Goal: Information Seeking & Learning: Check status

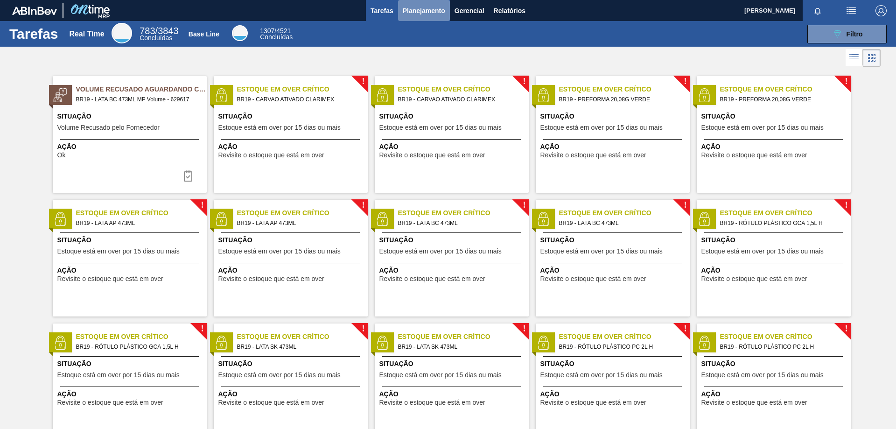
click at [429, 7] on span "Planejamento" at bounding box center [424, 10] width 42 height 11
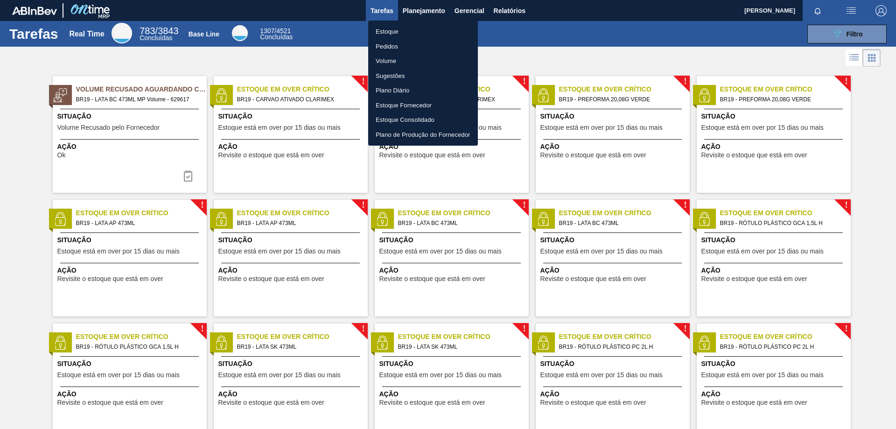
click at [400, 31] on li "Estoque" at bounding box center [423, 31] width 110 height 15
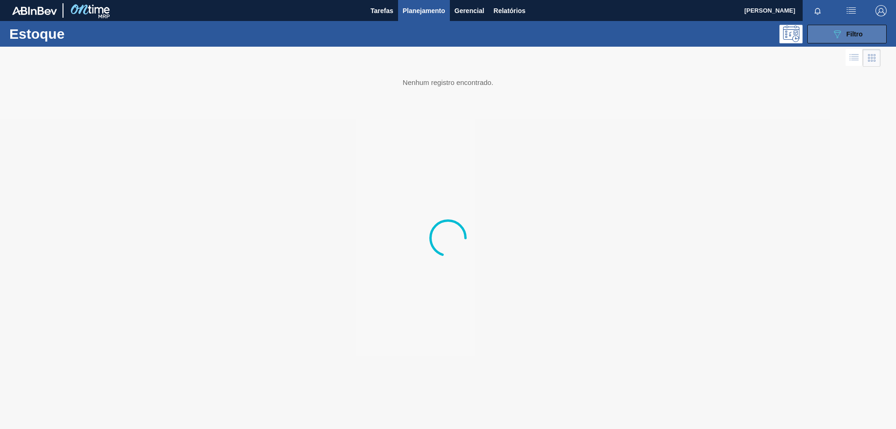
click at [845, 30] on div "089F7B8B-B2A5-4AFE-B5C0-19BA573D28AC Filtro" at bounding box center [846, 33] width 31 height 11
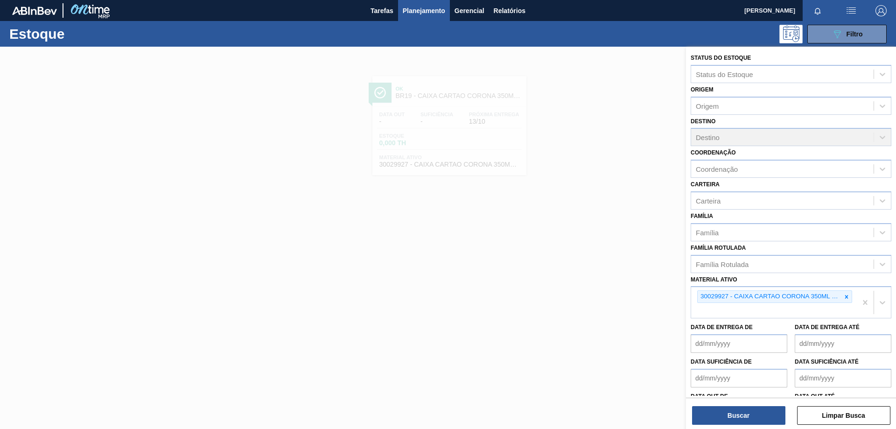
click at [845, 298] on icon at bounding box center [846, 296] width 3 height 3
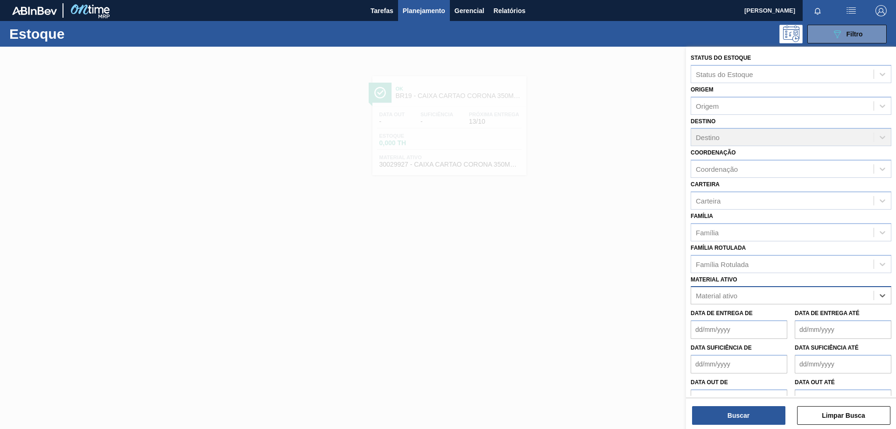
click at [794, 300] on div "Material ativo" at bounding box center [782, 296] width 182 height 14
paste ativo "30033650"
type ativo "30033650"
click at [779, 320] on div "30033650 - CX CARTAO CORONA 330 C6 NIV24" at bounding box center [791, 318] width 201 height 17
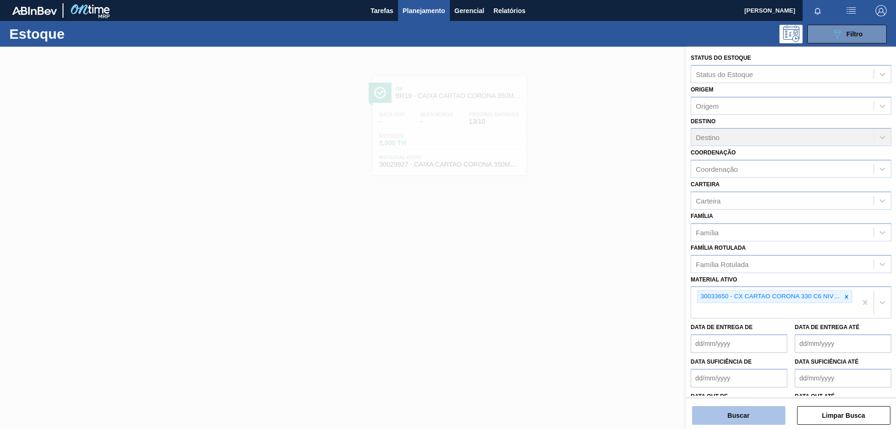
click at [754, 413] on button "Buscar" at bounding box center [738, 415] width 93 height 19
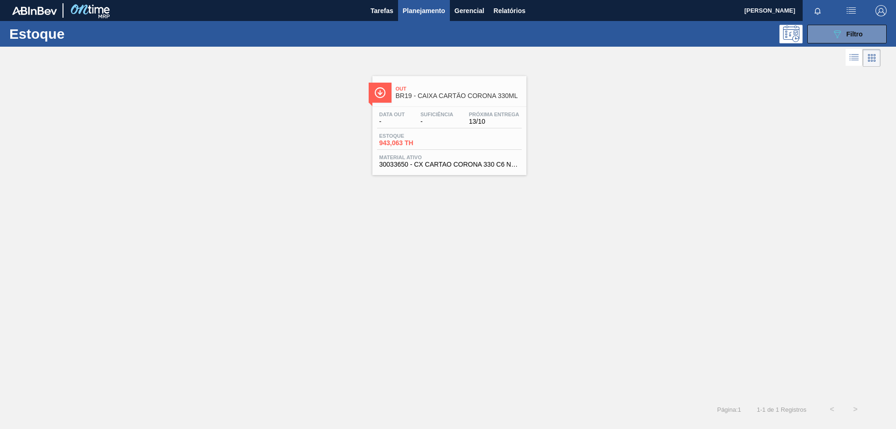
click at [459, 139] on div "Estoque 943,063 TH" at bounding box center [449, 141] width 145 height 17
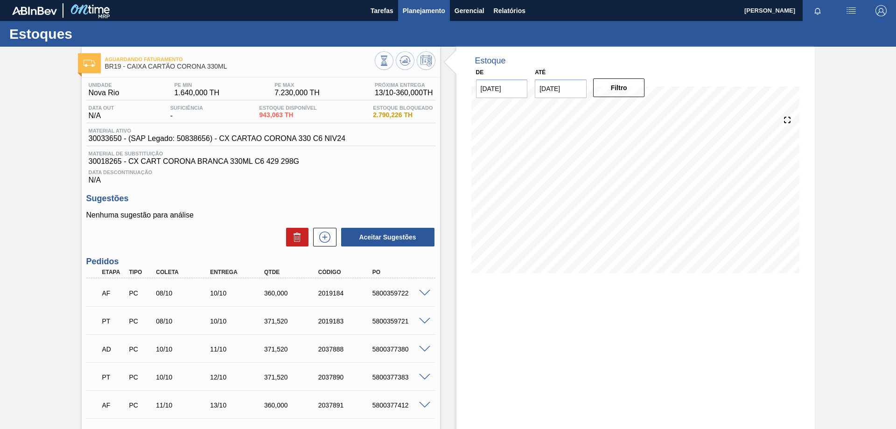
click at [421, 3] on button "Planejamento" at bounding box center [424, 10] width 52 height 21
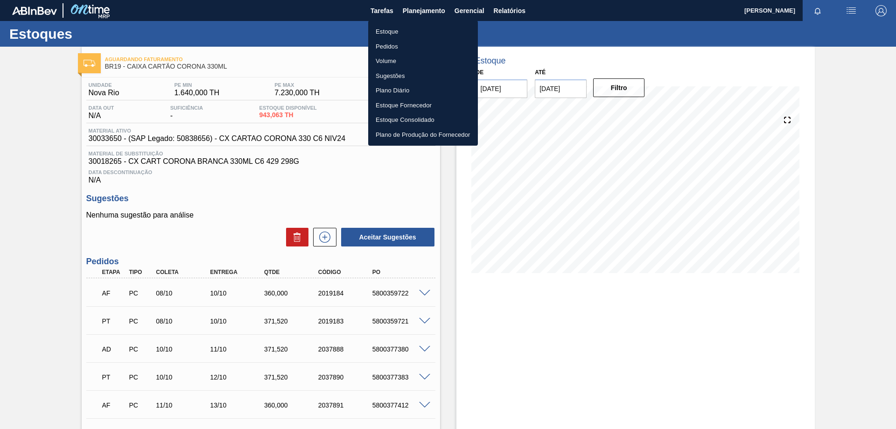
click at [392, 34] on li "Estoque" at bounding box center [423, 31] width 110 height 15
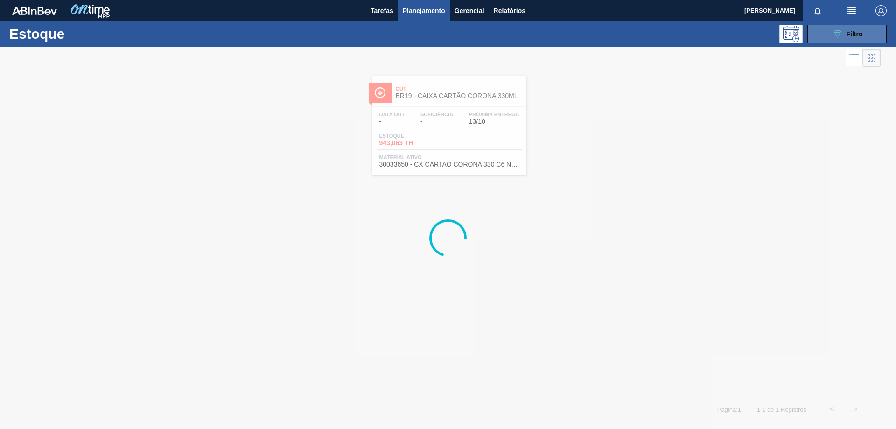
click at [831, 40] on button "089F7B8B-B2A5-4AFE-B5C0-19BA573D28AC Filtro" at bounding box center [846, 34] width 79 height 19
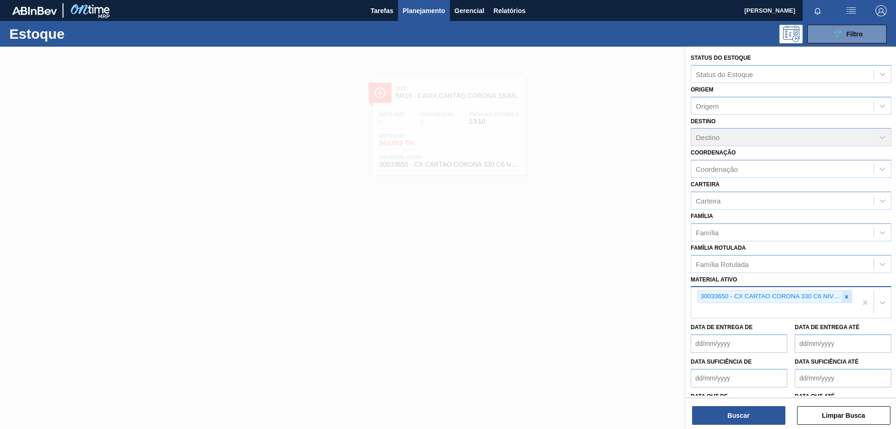
click at [841, 299] on div at bounding box center [846, 297] width 10 height 12
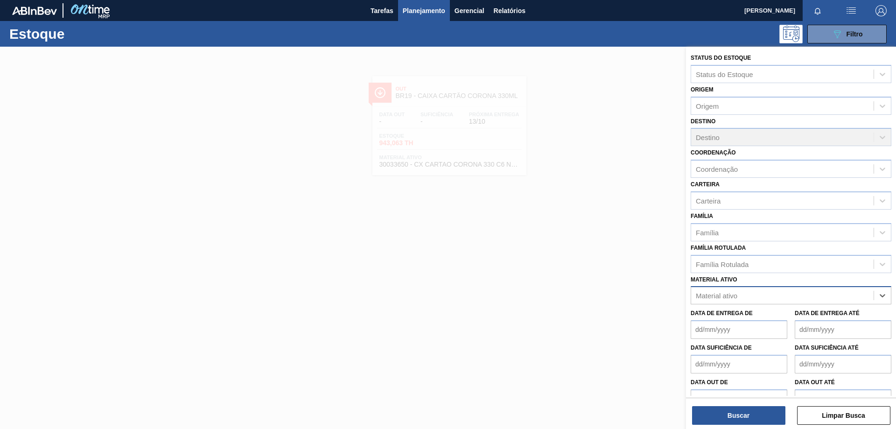
paste ativo "30018301"
type ativo "30018301"
click at [742, 310] on div "30018301 - CX CART CORONITA 210 C6 BRANCA" at bounding box center [791, 318] width 201 height 17
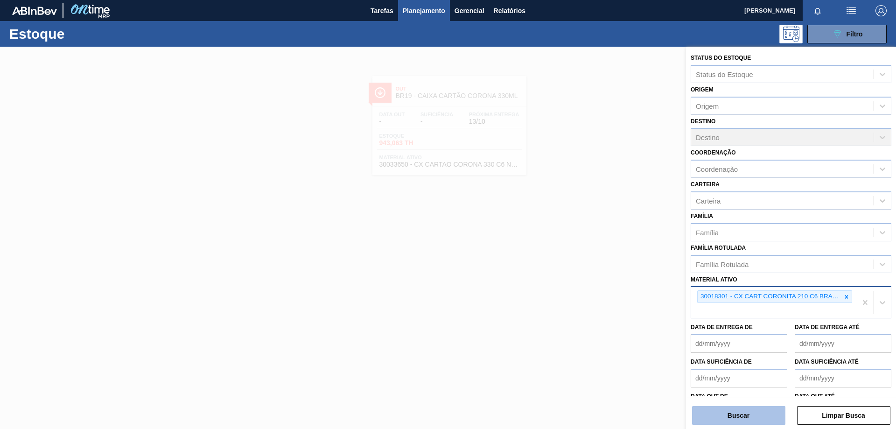
click at [718, 415] on button "Buscar" at bounding box center [738, 415] width 93 height 19
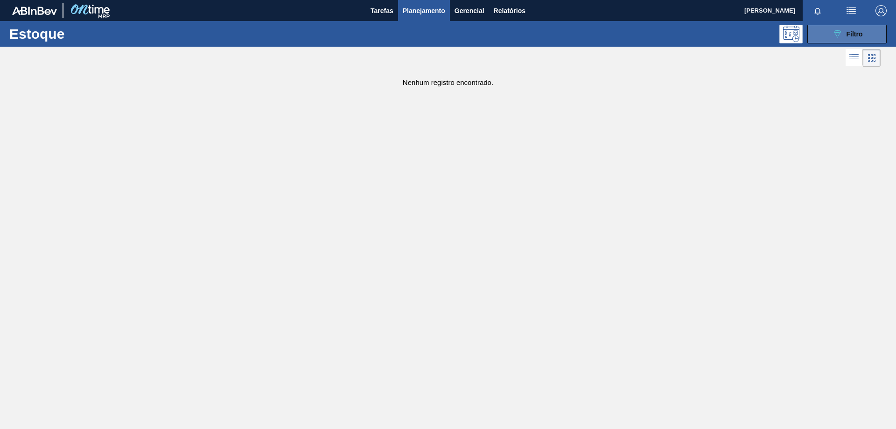
click at [860, 35] on span "Filtro" at bounding box center [854, 33] width 16 height 7
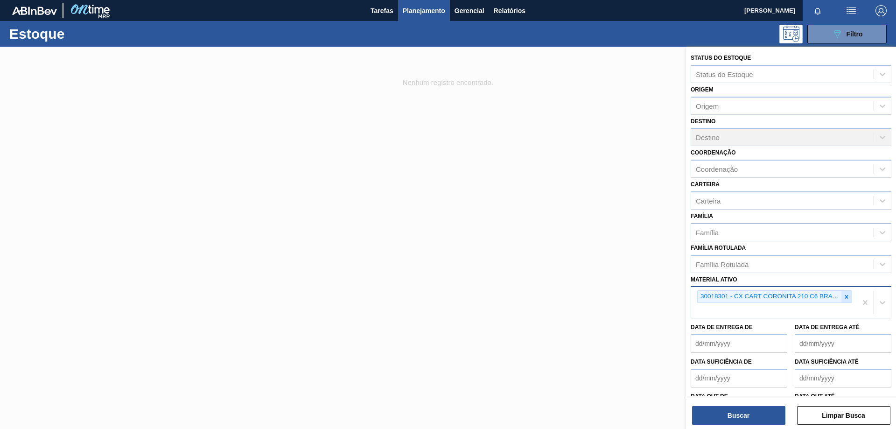
click at [843, 295] on icon at bounding box center [846, 296] width 7 height 7
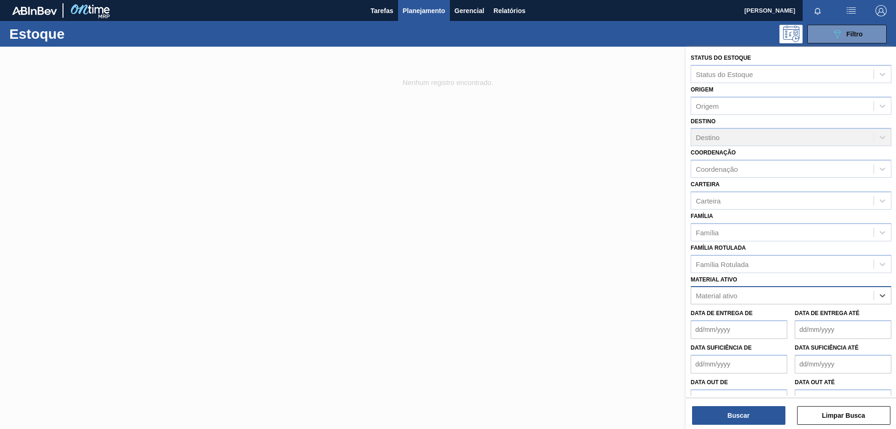
paste ativo "30033646"
type ativo "30033646"
click at [785, 315] on div "30033646 - CX CART CORONITA 210 C6 NIV24" at bounding box center [791, 318] width 201 height 17
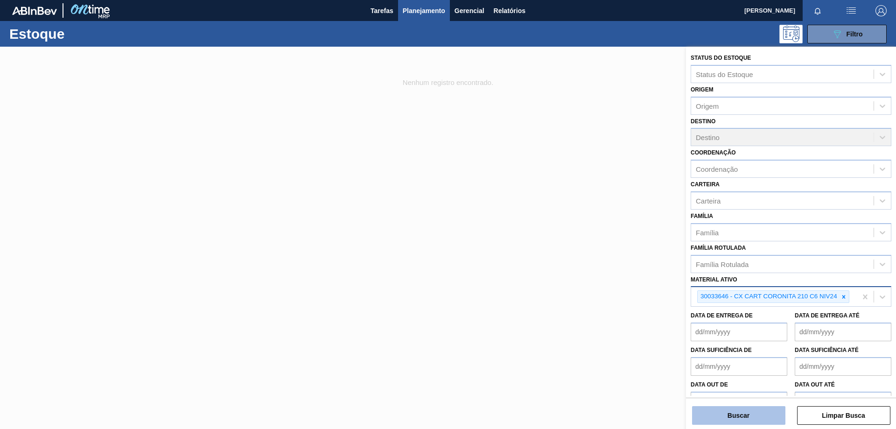
click at [743, 415] on button "Buscar" at bounding box center [738, 415] width 93 height 19
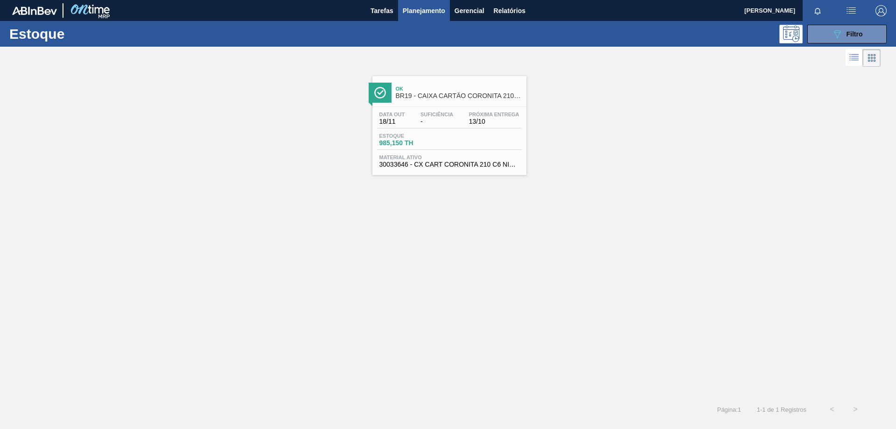
click at [433, 96] on span "BR19 - CAIXA CARTÃO CORONITA 210ML" at bounding box center [459, 95] width 126 height 7
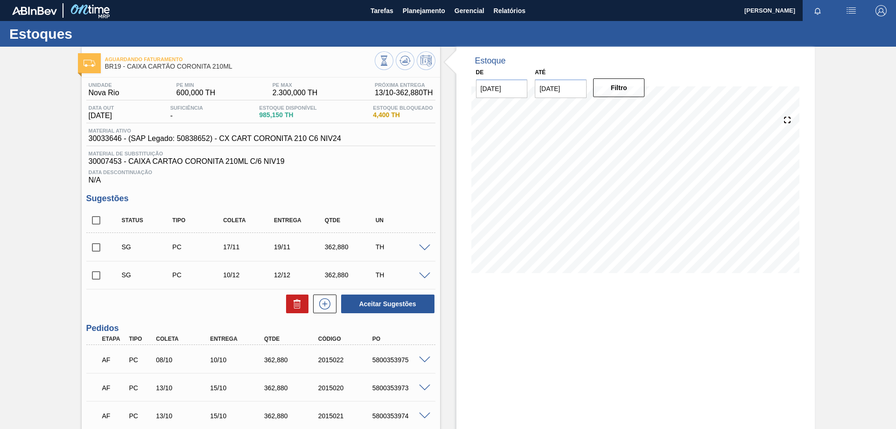
click at [420, 245] on span at bounding box center [424, 247] width 11 height 7
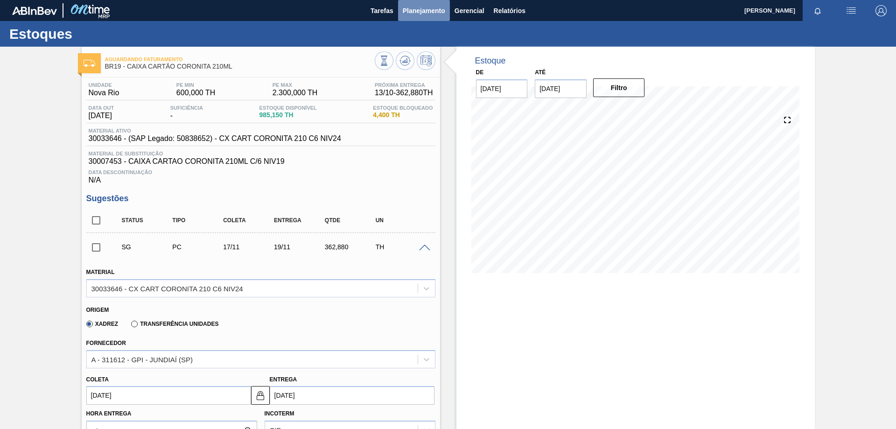
click at [425, 13] on span "Planejamento" at bounding box center [424, 10] width 42 height 11
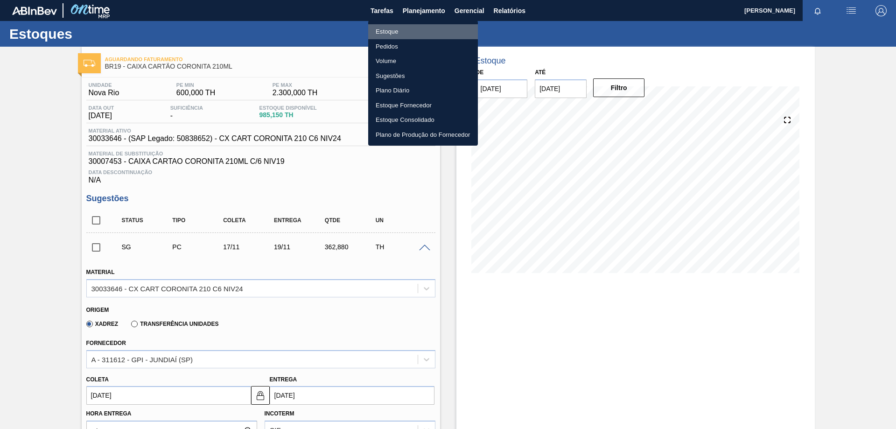
click at [400, 29] on li "Estoque" at bounding box center [423, 31] width 110 height 15
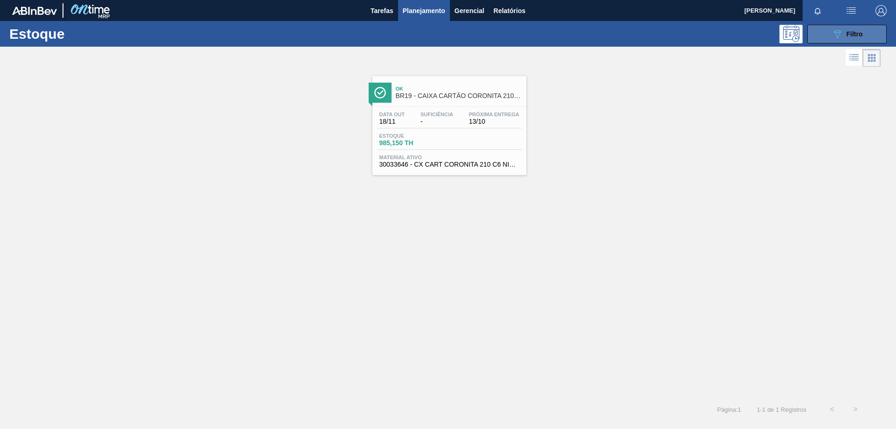
click at [854, 41] on button "089F7B8B-B2A5-4AFE-B5C0-19BA573D28AC Filtro" at bounding box center [846, 34] width 79 height 19
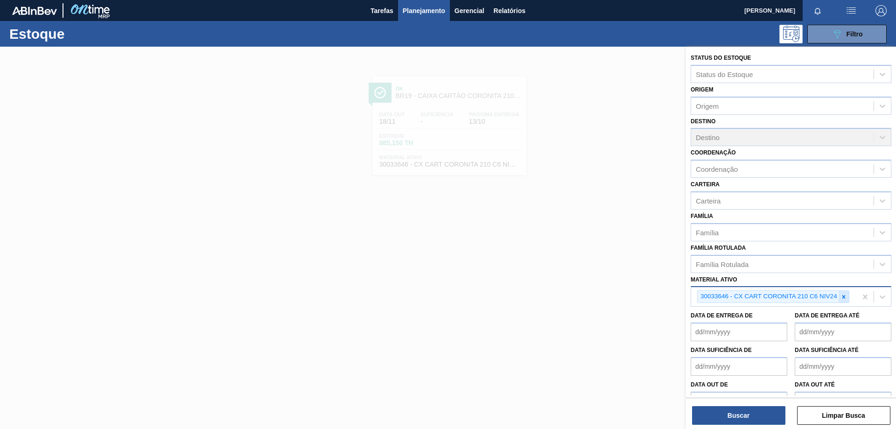
click at [842, 298] on icon at bounding box center [843, 296] width 7 height 7
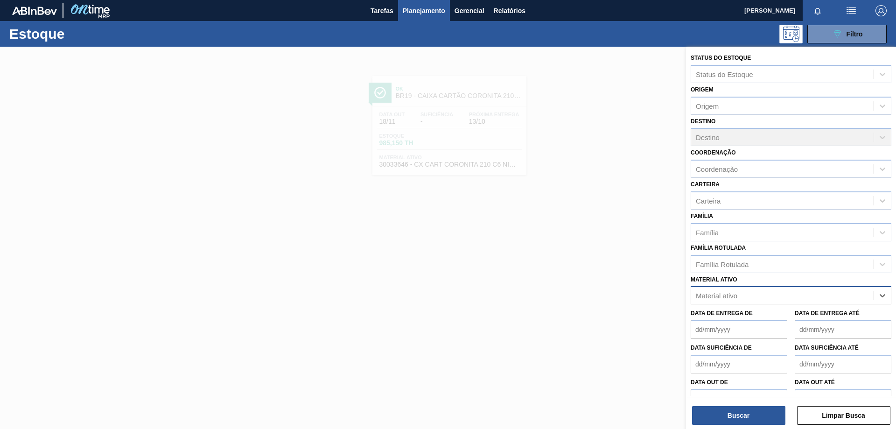
click at [785, 300] on div "Material ativo" at bounding box center [782, 296] width 182 height 14
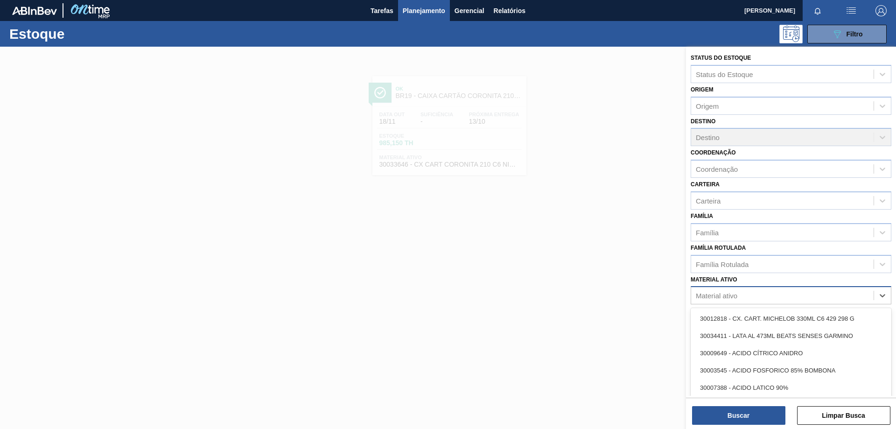
paste ativo "30012506"
type ativo "30012506"
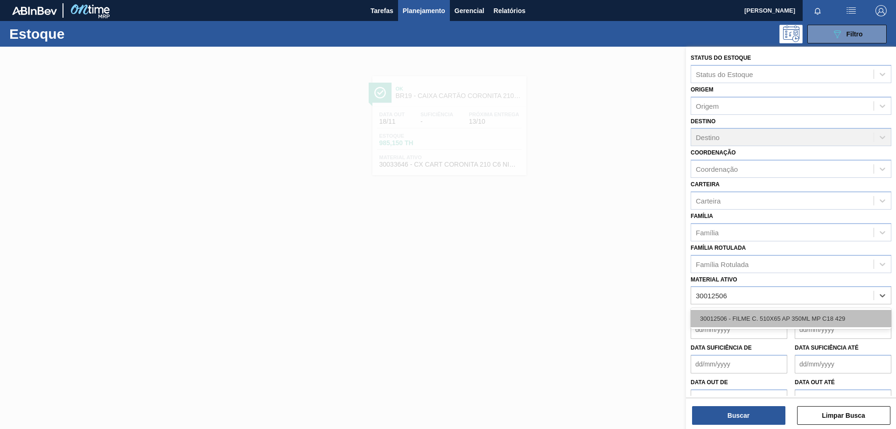
click at [763, 323] on div "30012506 - FILME C. 510X65 AP 350ML MP C18 429" at bounding box center [791, 318] width 201 height 17
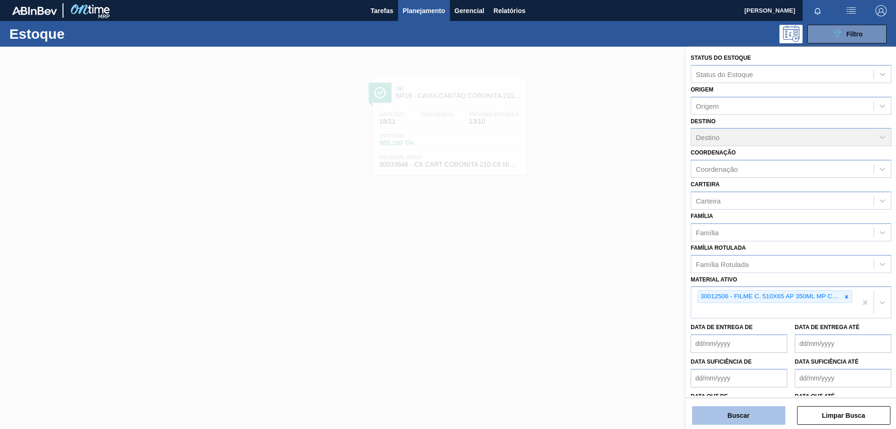
click at [738, 419] on button "Buscar" at bounding box center [738, 415] width 93 height 19
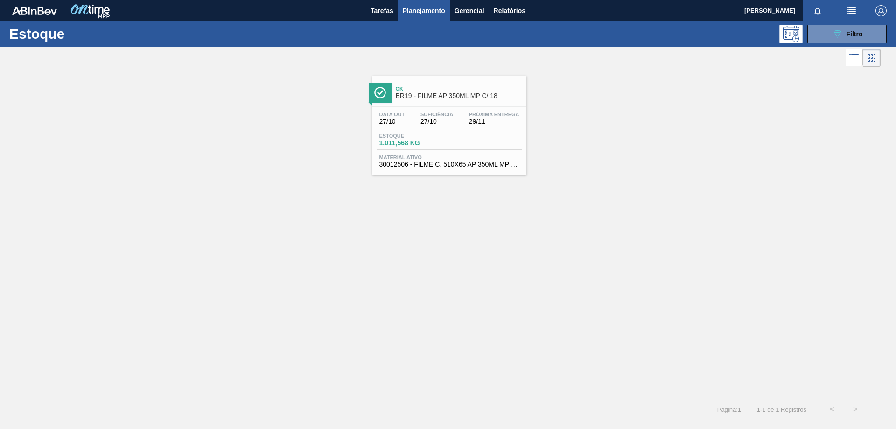
click at [422, 114] on span "Suficiência" at bounding box center [436, 115] width 33 height 6
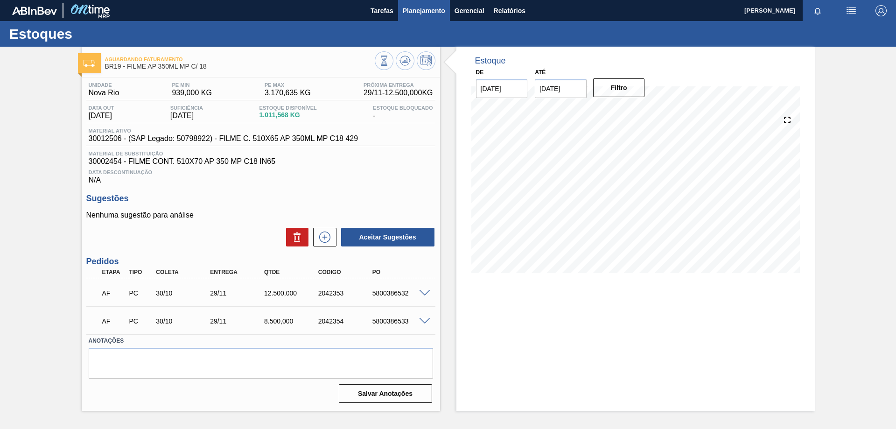
click at [430, 10] on span "Planejamento" at bounding box center [424, 10] width 42 height 11
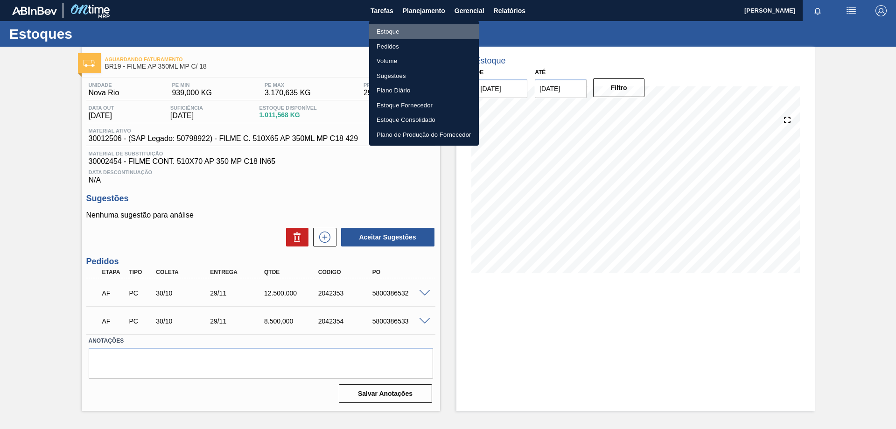
click at [390, 32] on li "Estoque" at bounding box center [424, 31] width 110 height 15
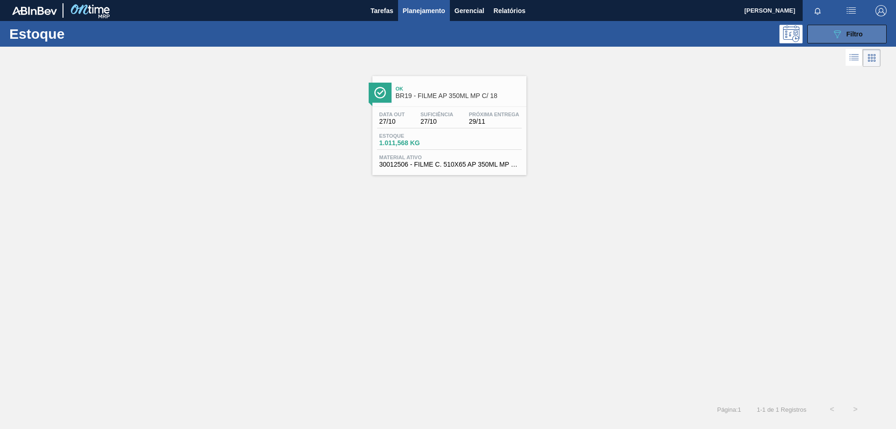
click at [837, 28] on button "089F7B8B-B2A5-4AFE-B5C0-19BA573D28AC Filtro" at bounding box center [846, 34] width 79 height 19
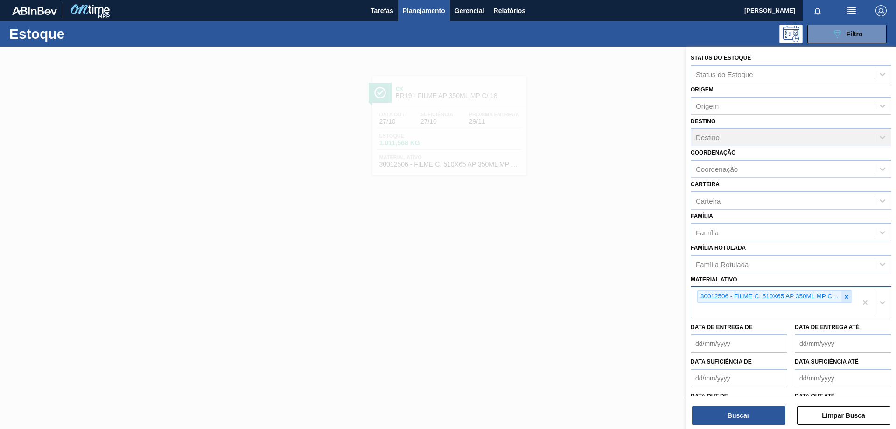
click at [843, 298] on icon at bounding box center [846, 296] width 7 height 7
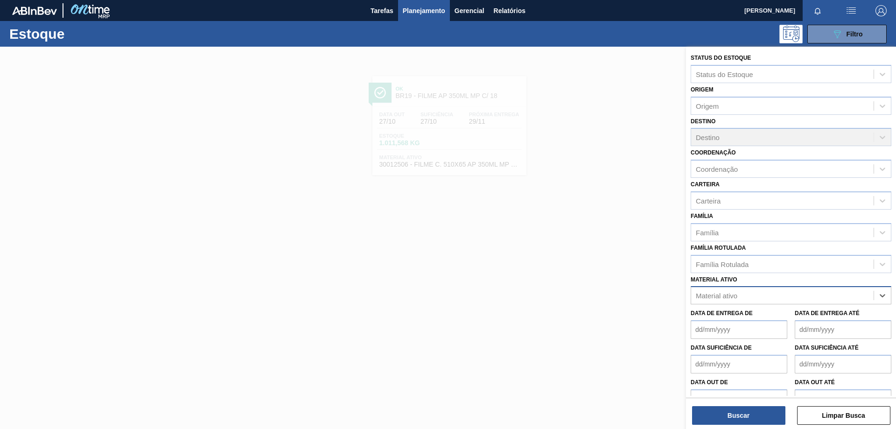
paste ativo "30003623"
type ativo "30003623"
drag, startPoint x: 804, startPoint y: 317, endPoint x: 792, endPoint y: 327, distance: 15.2
click at [804, 318] on div "30003623 - FILME STRETCH;500 MM;23 MICRA;;HISTRETCH" at bounding box center [791, 318] width 201 height 17
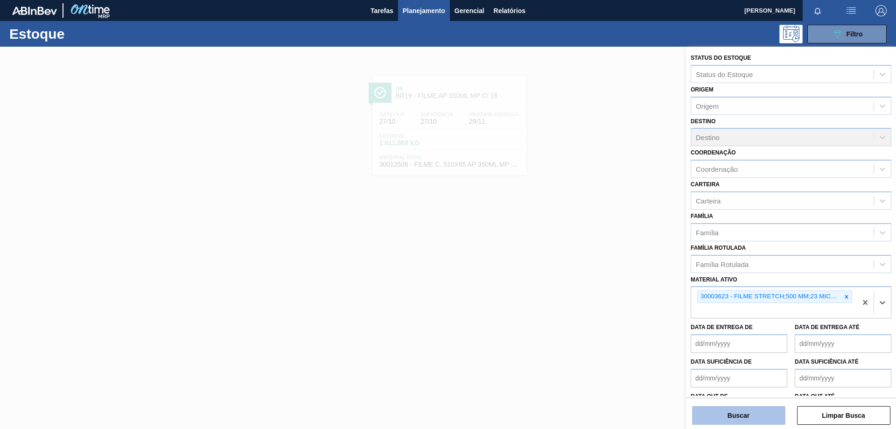
click at [746, 416] on button "Buscar" at bounding box center [738, 415] width 93 height 19
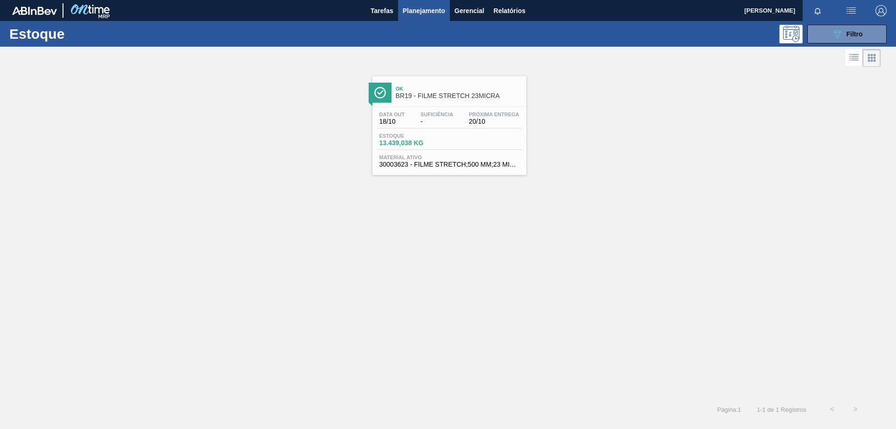
click at [459, 105] on div "Ok BR19 - FILME STRETCH 23MICRA Data [DATE] Suficiência - Próxima Entrega 20/10…" at bounding box center [449, 125] width 154 height 99
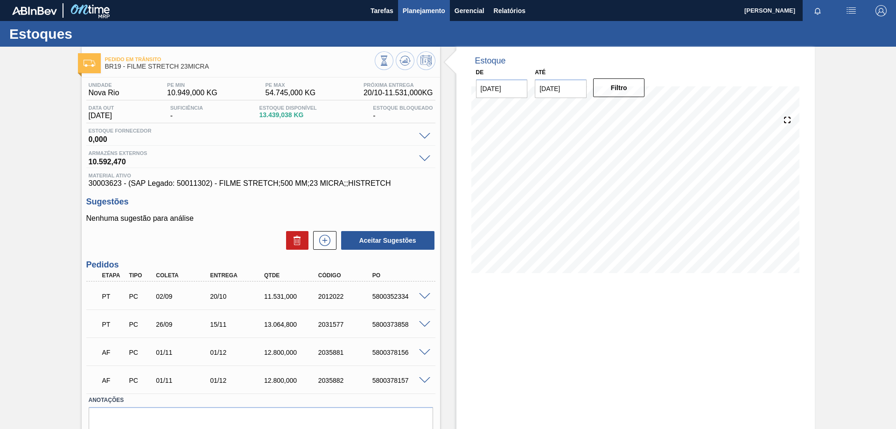
click at [427, 9] on span "Planejamento" at bounding box center [424, 10] width 42 height 11
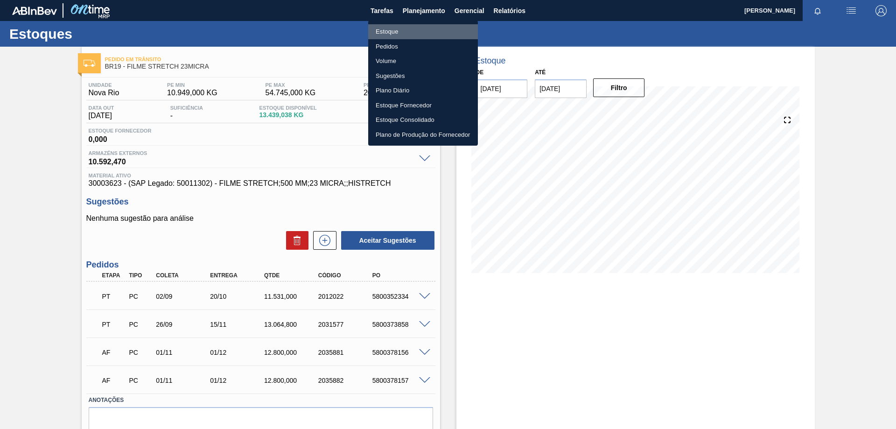
click at [393, 30] on li "Estoque" at bounding box center [423, 31] width 110 height 15
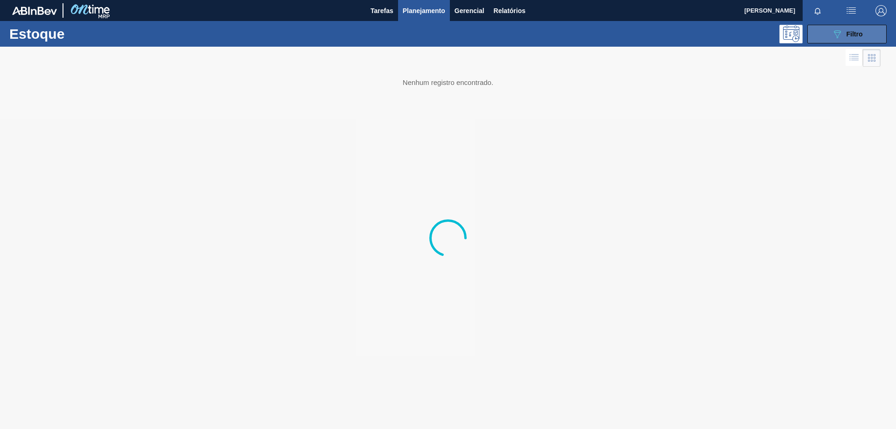
click at [820, 35] on button "089F7B8B-B2A5-4AFE-B5C0-19BA573D28AC Filtro" at bounding box center [846, 34] width 79 height 19
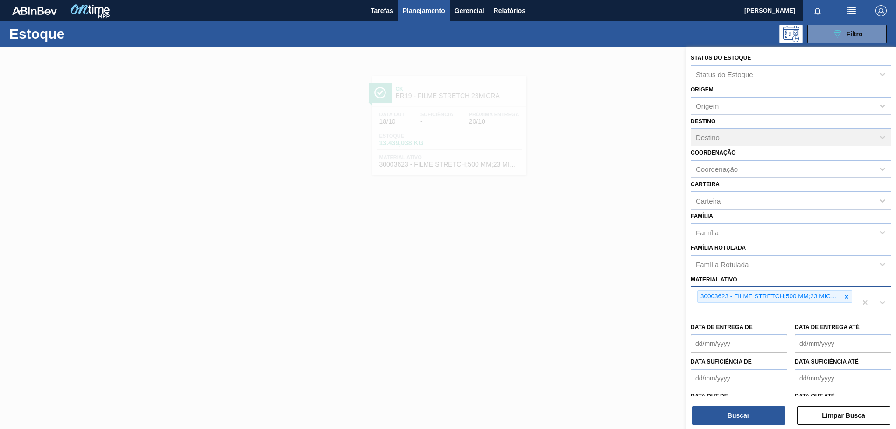
drag, startPoint x: 844, startPoint y: 295, endPoint x: 834, endPoint y: 296, distance: 9.8
click at [843, 295] on icon at bounding box center [846, 296] width 7 height 7
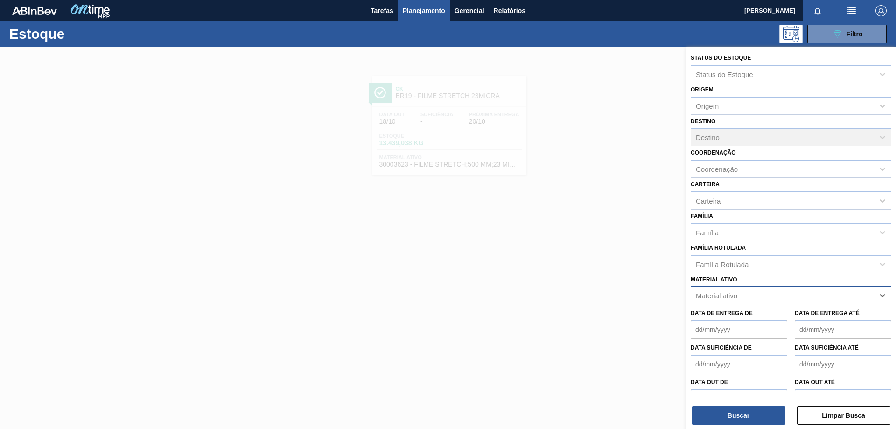
paste ativo "30029927"
type ativo "30029927"
click at [782, 318] on div "30029927 - CAIXA CARTAO CORONA 350ML SLEEK C8 PY" at bounding box center [791, 318] width 201 height 17
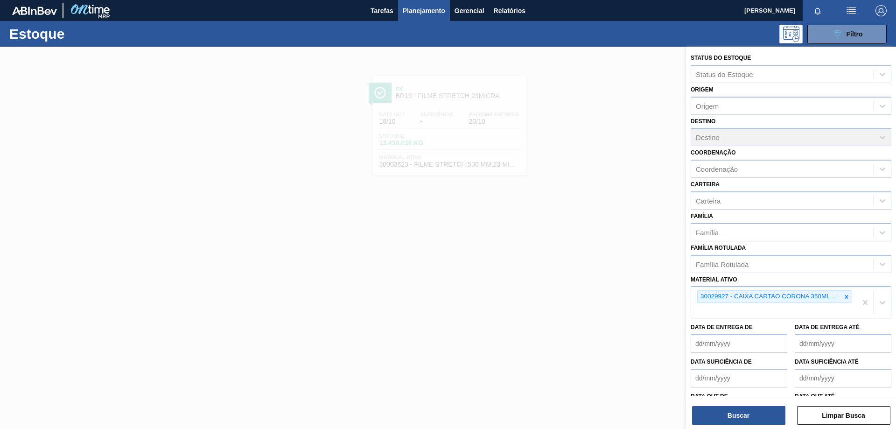
drag, startPoint x: 747, startPoint y: 413, endPoint x: 583, endPoint y: 308, distance: 193.9
click at [745, 413] on button "Buscar" at bounding box center [738, 415] width 93 height 19
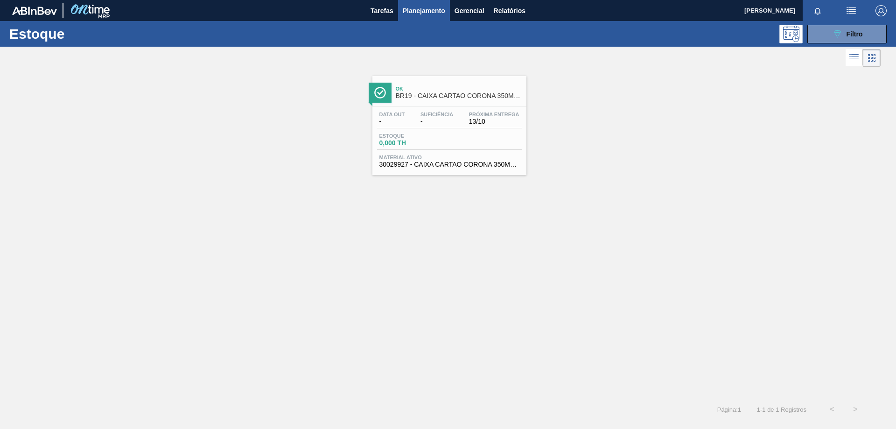
click at [428, 87] on span "Ok" at bounding box center [459, 89] width 126 height 6
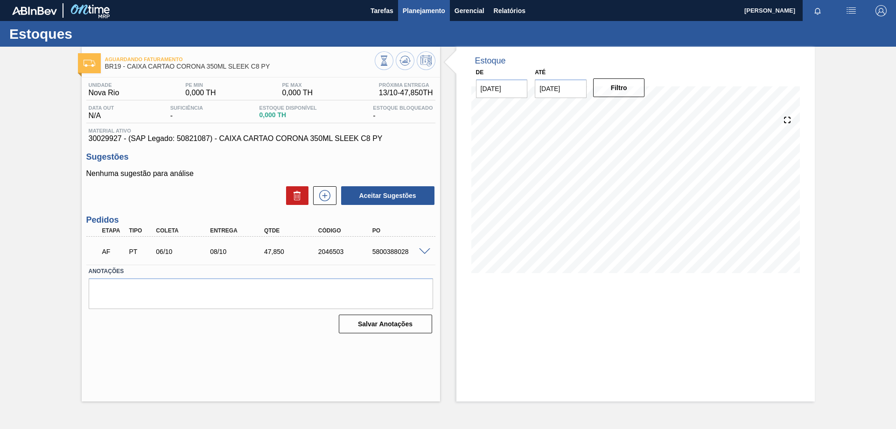
click at [419, 8] on span "Planejamento" at bounding box center [424, 10] width 42 height 11
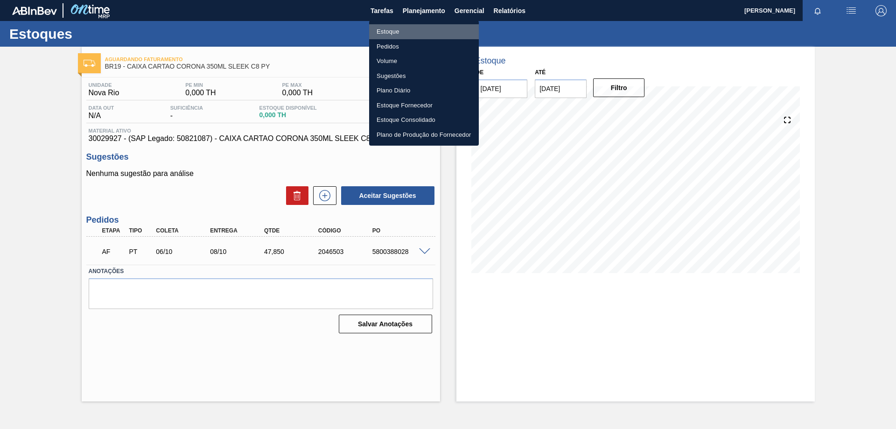
click at [403, 31] on li "Estoque" at bounding box center [424, 31] width 110 height 15
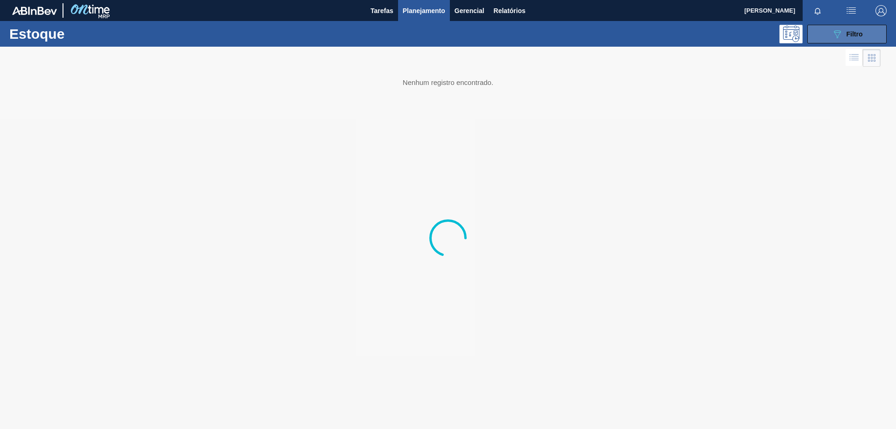
click at [833, 38] on icon "089F7B8B-B2A5-4AFE-B5C0-19BA573D28AC" at bounding box center [836, 33] width 11 height 11
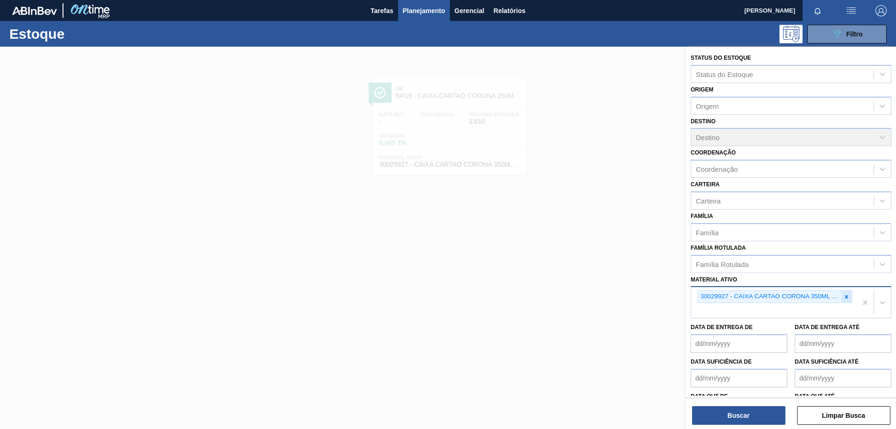
click at [847, 296] on icon at bounding box center [846, 296] width 7 height 7
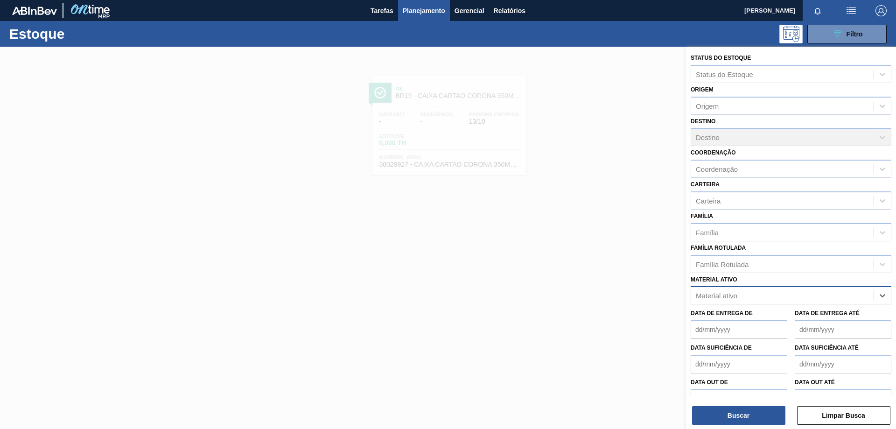
paste ativo "30029055"
type ativo "30029055"
click at [785, 316] on div "30029055 - CX CART CORONITA 210 C6 URUGUAI" at bounding box center [791, 318] width 201 height 17
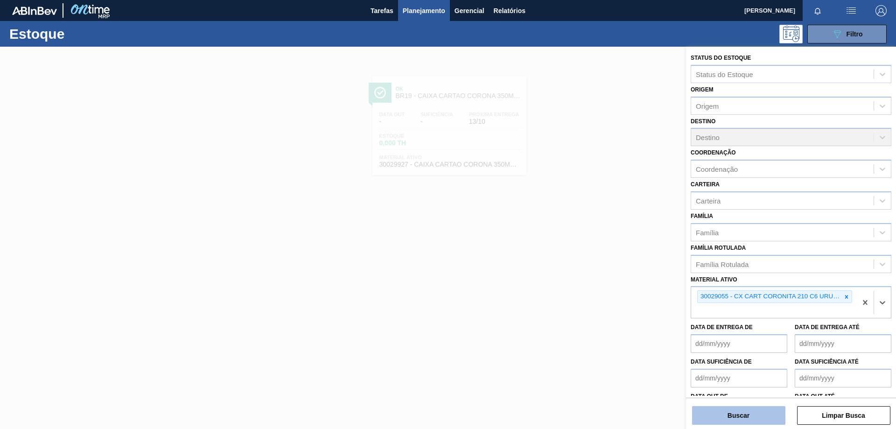
click at [744, 420] on button "Buscar" at bounding box center [738, 415] width 93 height 19
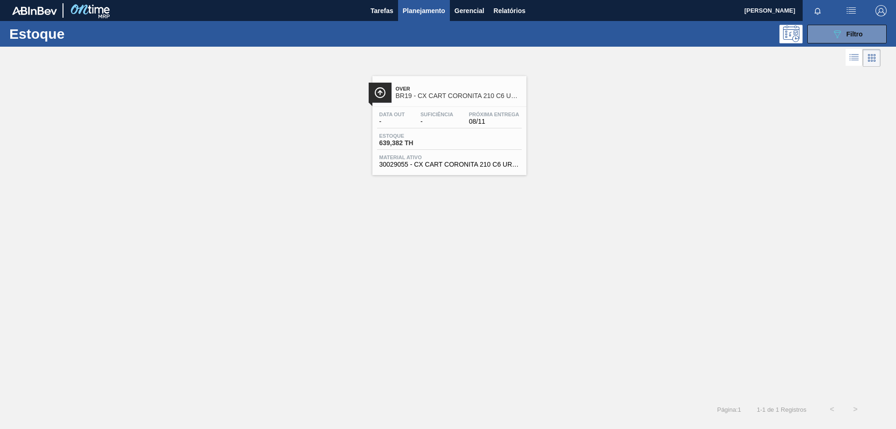
click at [381, 80] on div "Over BR19 - CX CART CORONITA 210 C6 URUGUAI" at bounding box center [449, 89] width 154 height 26
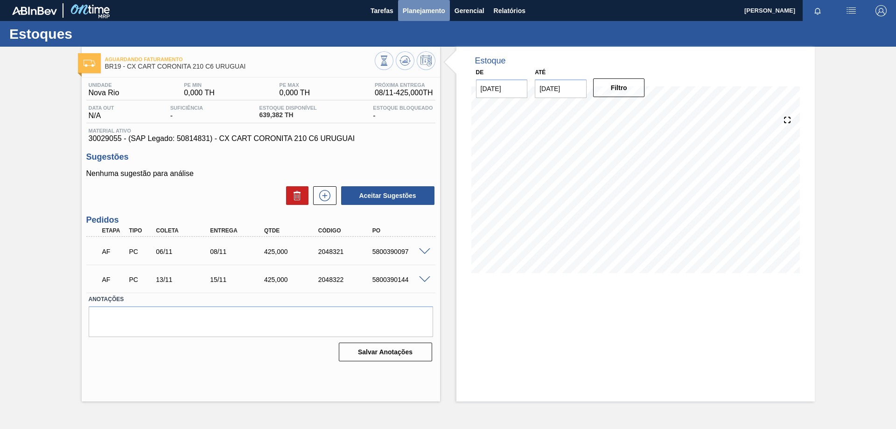
click at [433, 8] on span "Planejamento" at bounding box center [424, 10] width 42 height 11
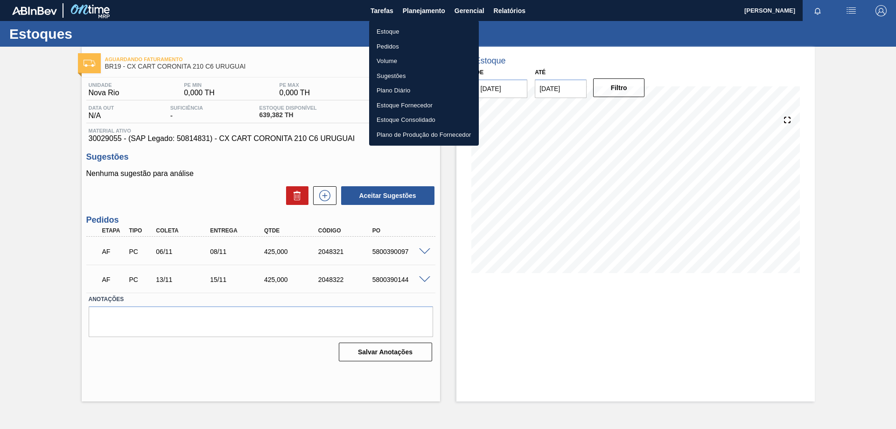
click at [380, 32] on li "Estoque" at bounding box center [424, 31] width 110 height 15
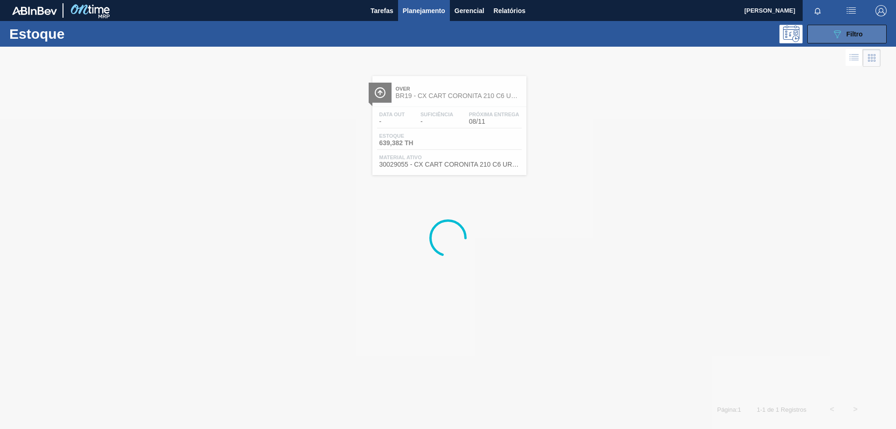
click at [829, 33] on button "089F7B8B-B2A5-4AFE-B5C0-19BA573D28AC Filtro" at bounding box center [846, 34] width 79 height 19
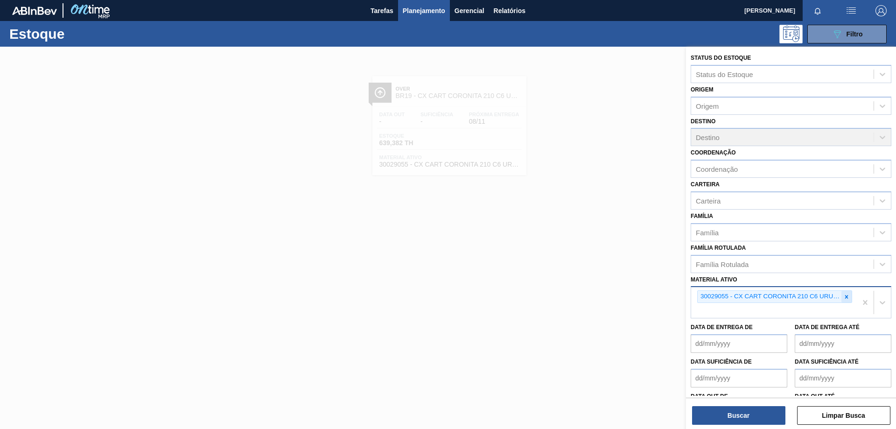
click at [845, 298] on icon at bounding box center [846, 296] width 3 height 3
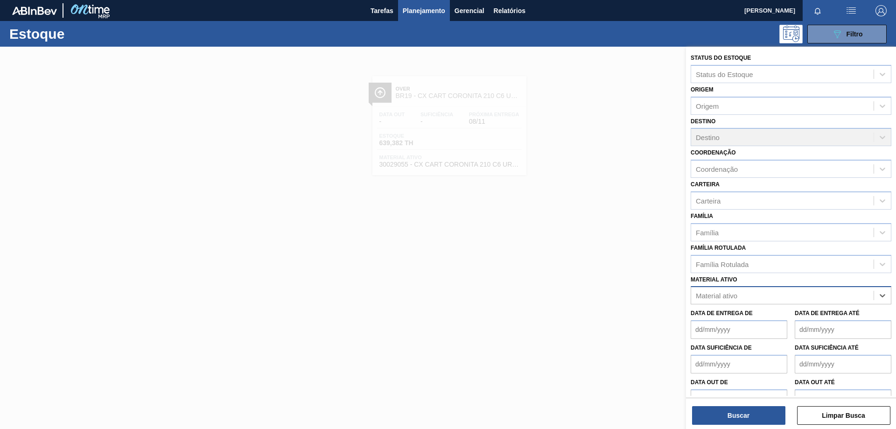
paste ativo "30012828"
type ativo "30012828"
click at [773, 314] on div "30012828 - CX. CART. SPATEN 350ML C12 429" at bounding box center [791, 318] width 201 height 17
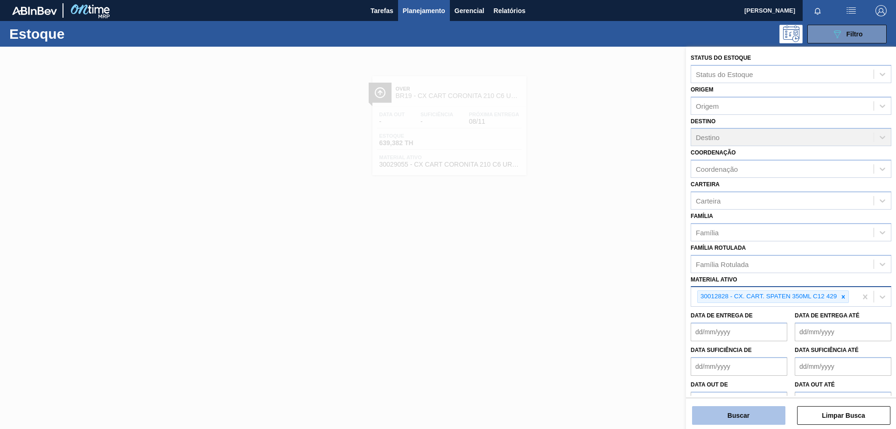
click at [747, 411] on button "Buscar" at bounding box center [738, 415] width 93 height 19
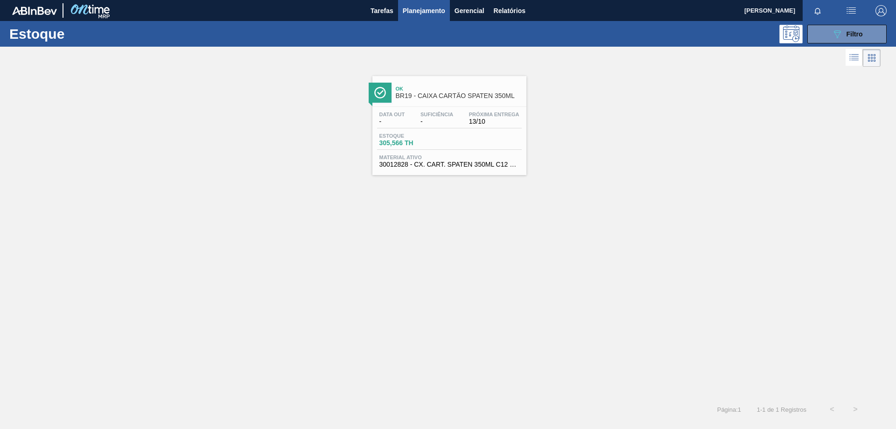
click at [464, 143] on div "Estoque 305,566 TH" at bounding box center [449, 141] width 145 height 17
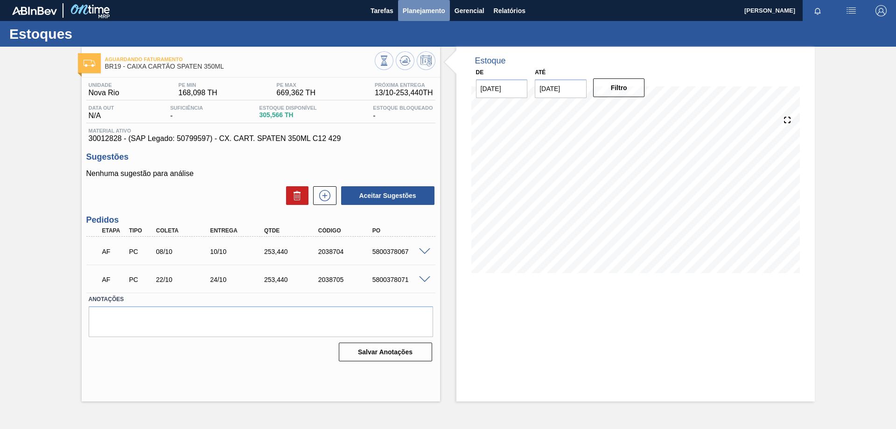
click at [423, 14] on span "Planejamento" at bounding box center [424, 10] width 42 height 11
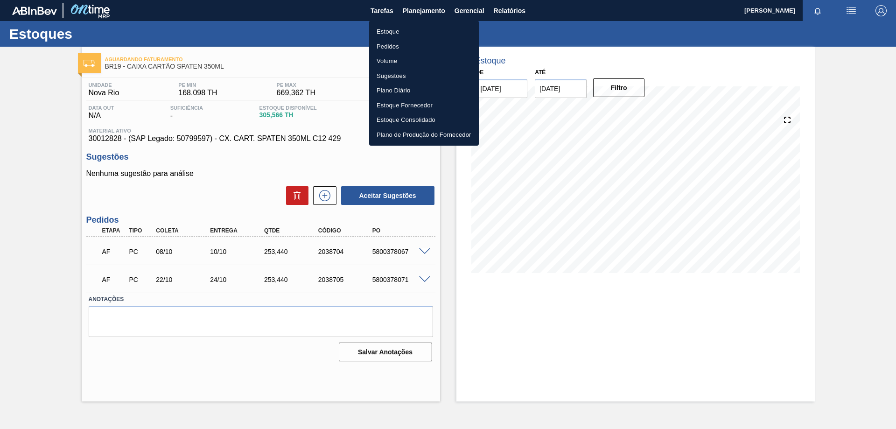
click at [396, 32] on li "Estoque" at bounding box center [424, 31] width 110 height 15
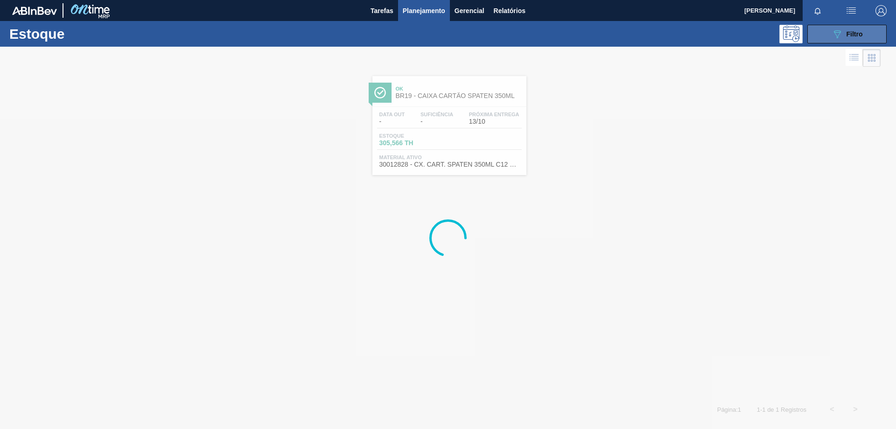
click at [857, 39] on div "089F7B8B-B2A5-4AFE-B5C0-19BA573D28AC Filtro" at bounding box center [846, 33] width 31 height 11
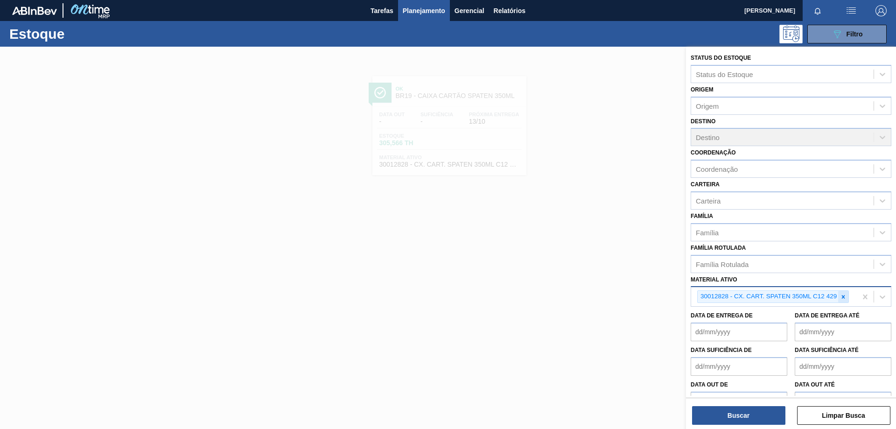
click at [843, 296] on icon at bounding box center [843, 296] width 3 height 3
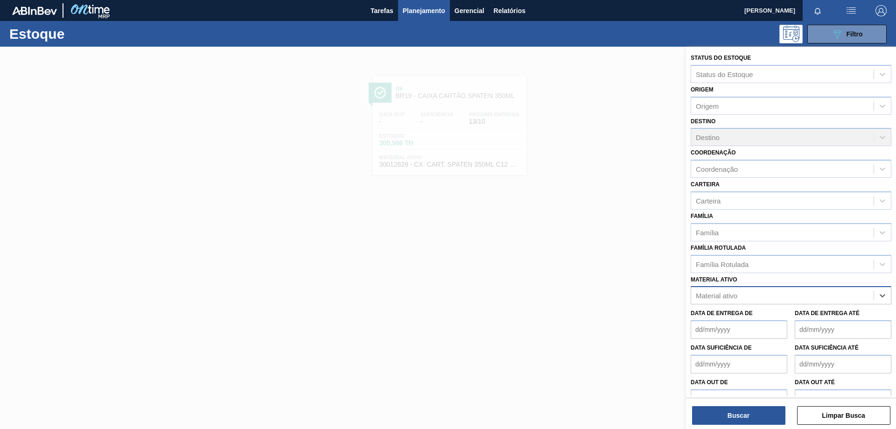
click at [779, 298] on div "Material ativo" at bounding box center [782, 296] width 182 height 14
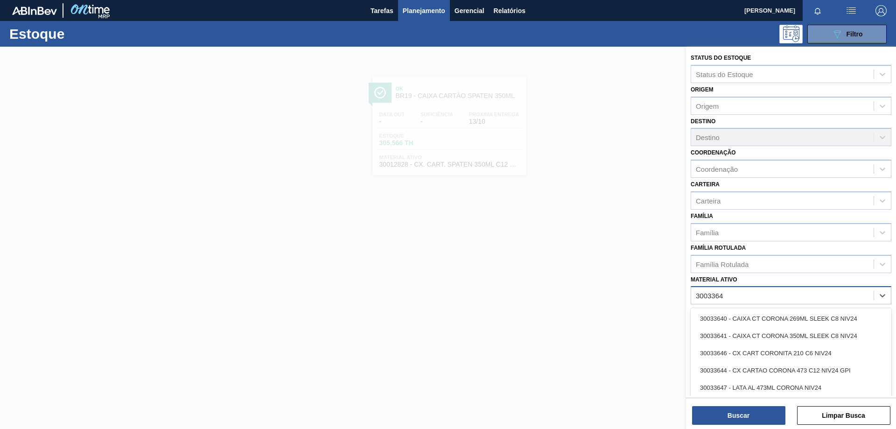
type ativo "30033646"
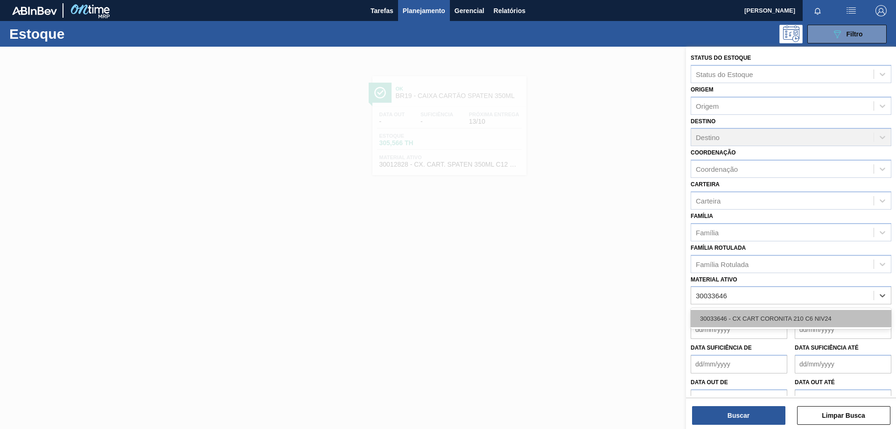
click at [760, 315] on div "30033646 - CX CART CORONITA 210 C6 NIV24" at bounding box center [791, 318] width 201 height 17
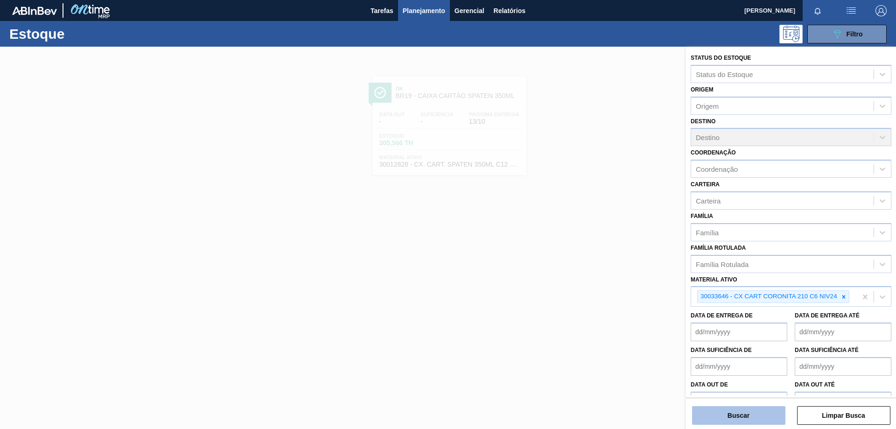
click at [729, 412] on button "Buscar" at bounding box center [738, 415] width 93 height 19
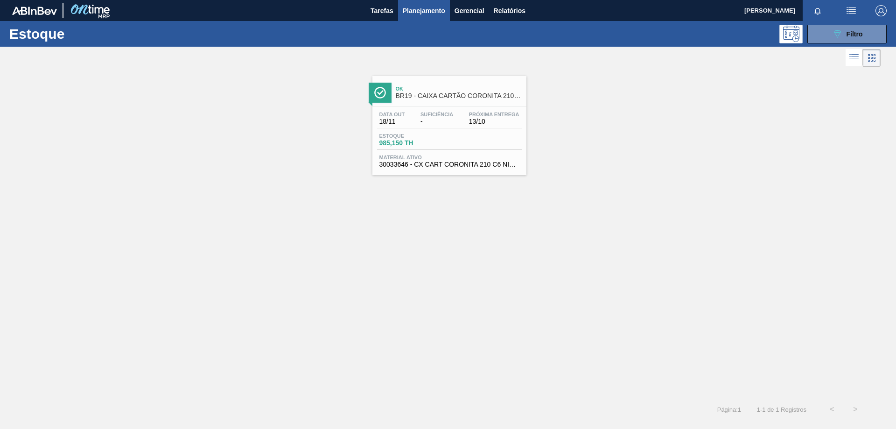
click at [467, 123] on div "Próxima Entrega 13/10" at bounding box center [494, 119] width 55 height 14
